Goal: Find specific page/section: Find specific page/section

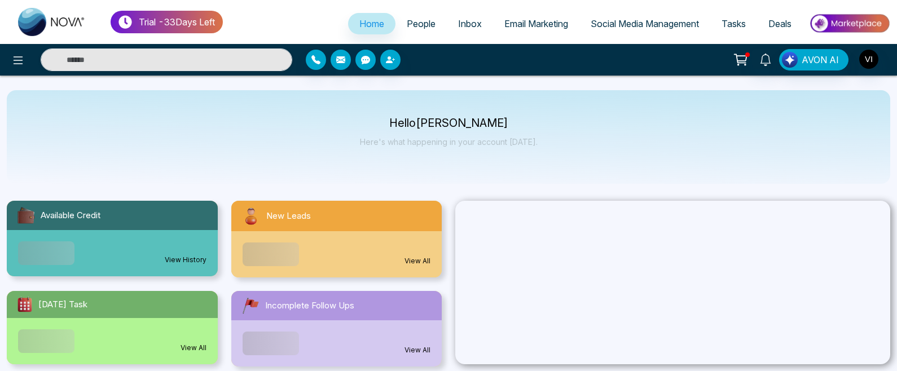
select select "*"
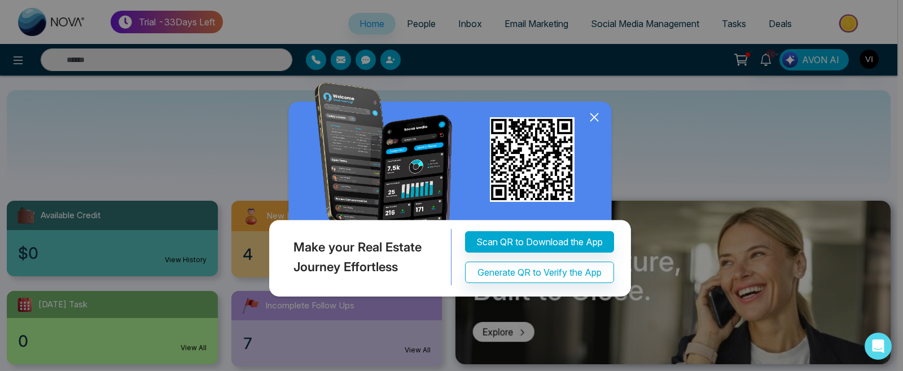
click at [590, 126] on icon at bounding box center [594, 117] width 17 height 17
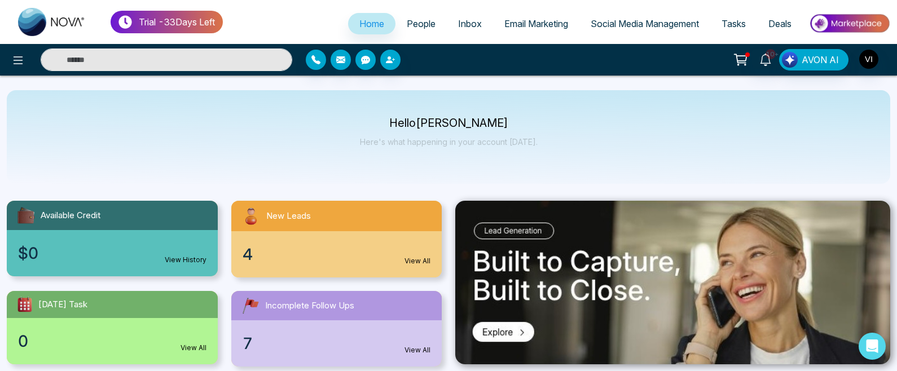
click at [241, 71] on input "text" at bounding box center [167, 60] width 252 height 23
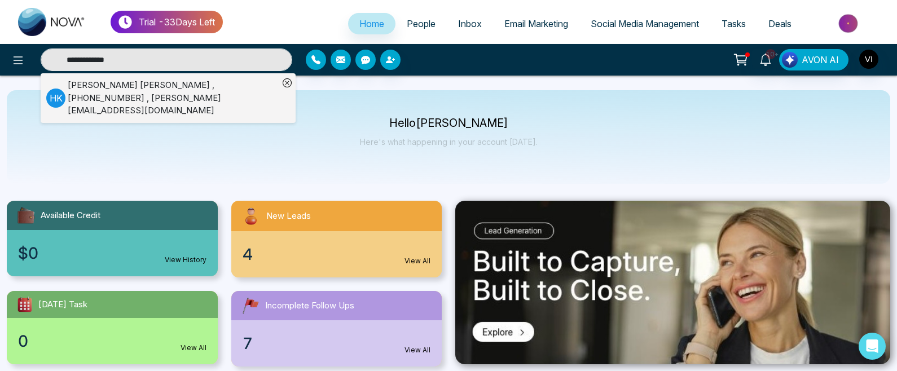
type input "**********"
click at [246, 74] on li "[PERSON_NAME] , [PHONE_NUMBER] , [PERSON_NAME][EMAIL_ADDRESS][DOMAIN_NAME]" at bounding box center [162, 98] width 232 height 50
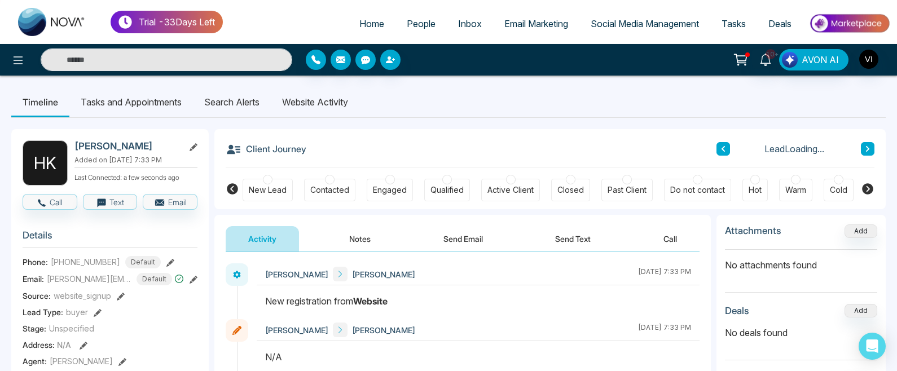
click at [301, 99] on li "Website Activity" at bounding box center [315, 102] width 89 height 30
